Goal: Complete application form

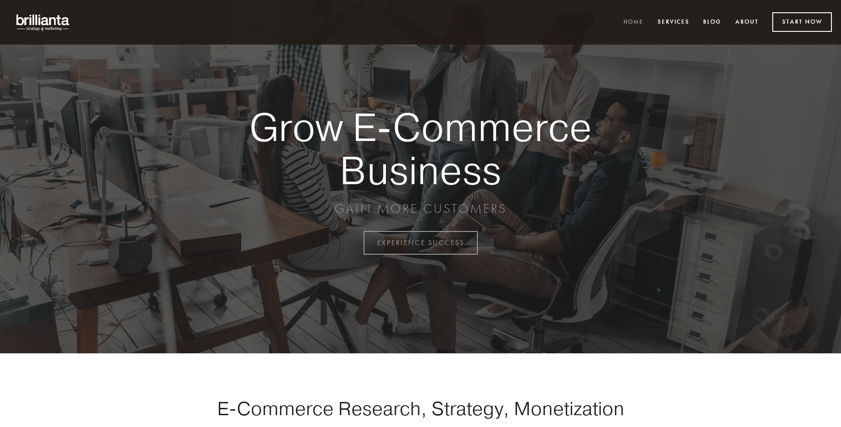
scroll to position [2385, 0]
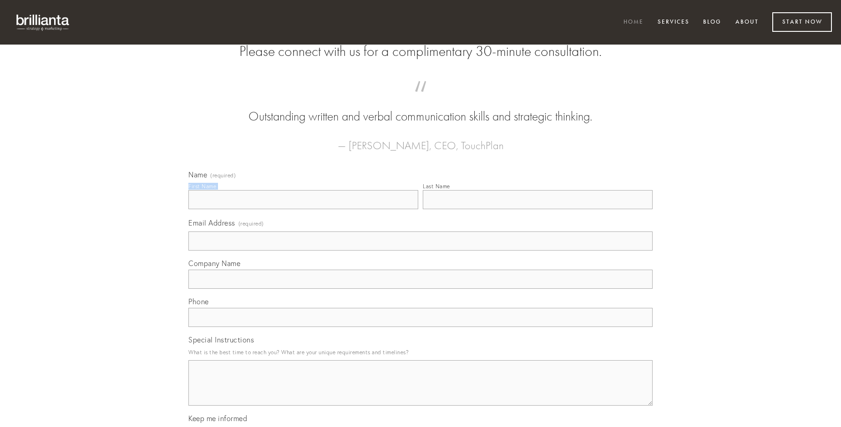
type input "[PERSON_NAME]"
click at [537, 209] on input "Last Name" at bounding box center [538, 199] width 230 height 19
type input "[PERSON_NAME]"
click at [420, 251] on input "Email Address (required)" at bounding box center [420, 241] width 464 height 19
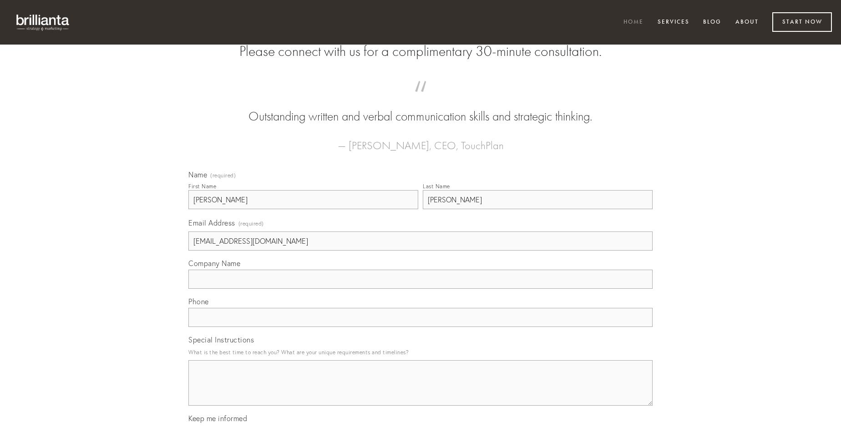
type input "[EMAIL_ADDRESS][DOMAIN_NAME]"
click at [420, 289] on input "Company Name" at bounding box center [420, 279] width 464 height 19
type input "adeo"
click at [420, 327] on input "text" at bounding box center [420, 317] width 464 height 19
click at [420, 391] on textarea "Special Instructions" at bounding box center [420, 382] width 464 height 45
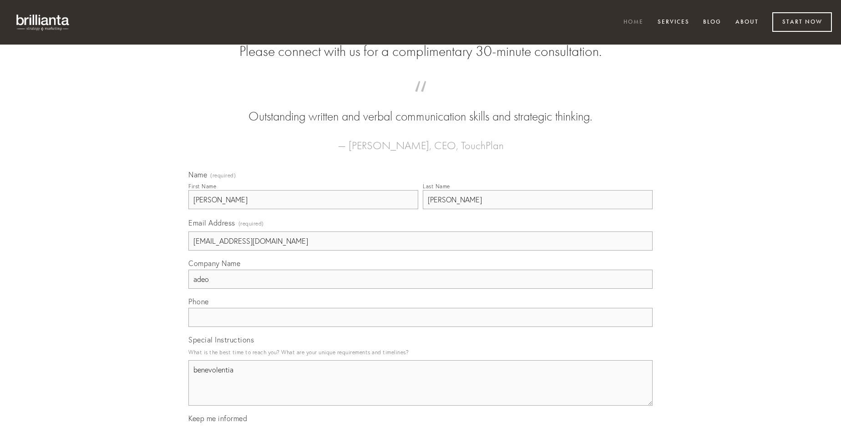
type textarea "benevolentia"
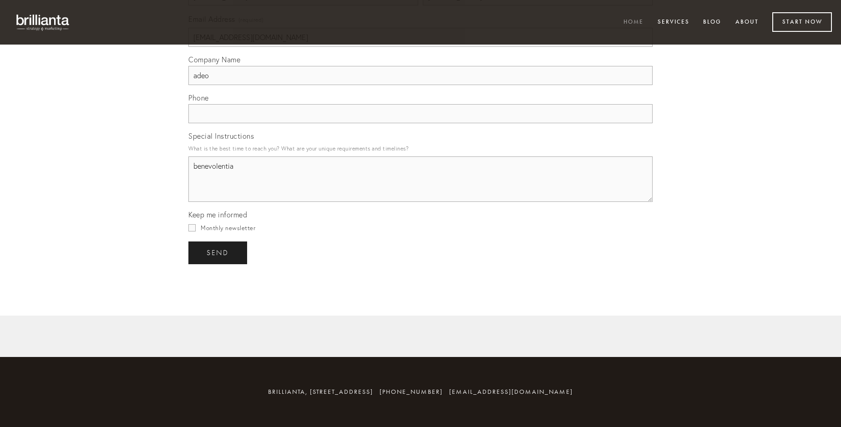
click at [218, 253] on span "send" at bounding box center [218, 253] width 22 height 8
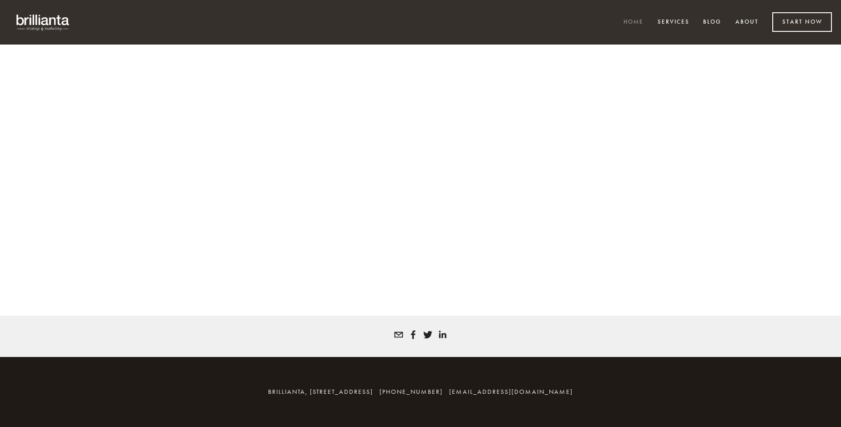
scroll to position [2373, 0]
